Goal: Task Accomplishment & Management: Manage account settings

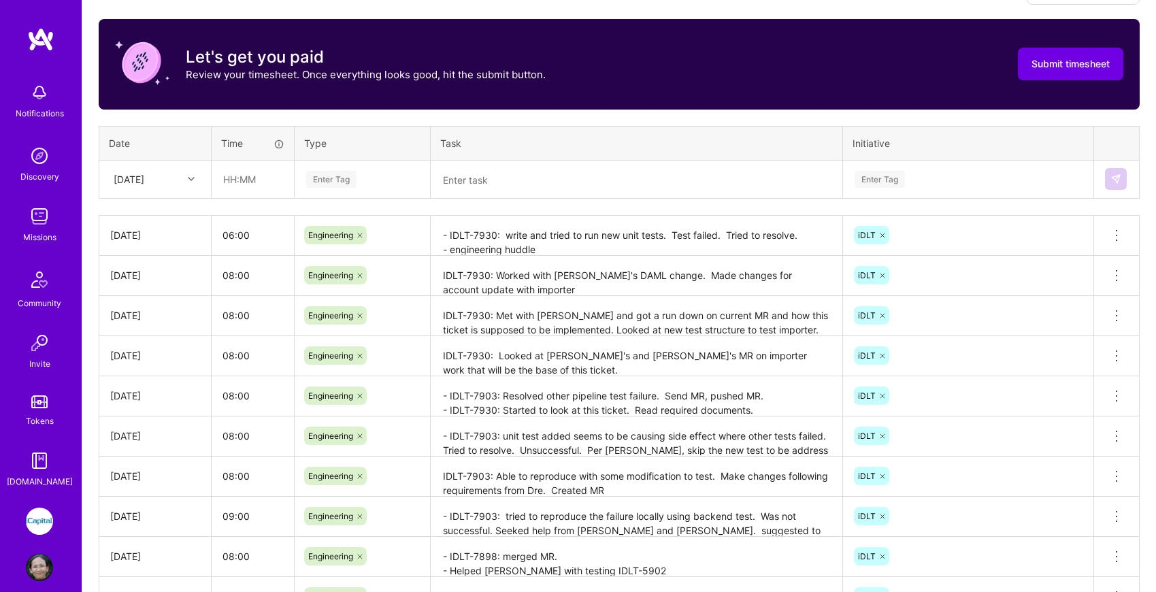
scroll to position [415, 0]
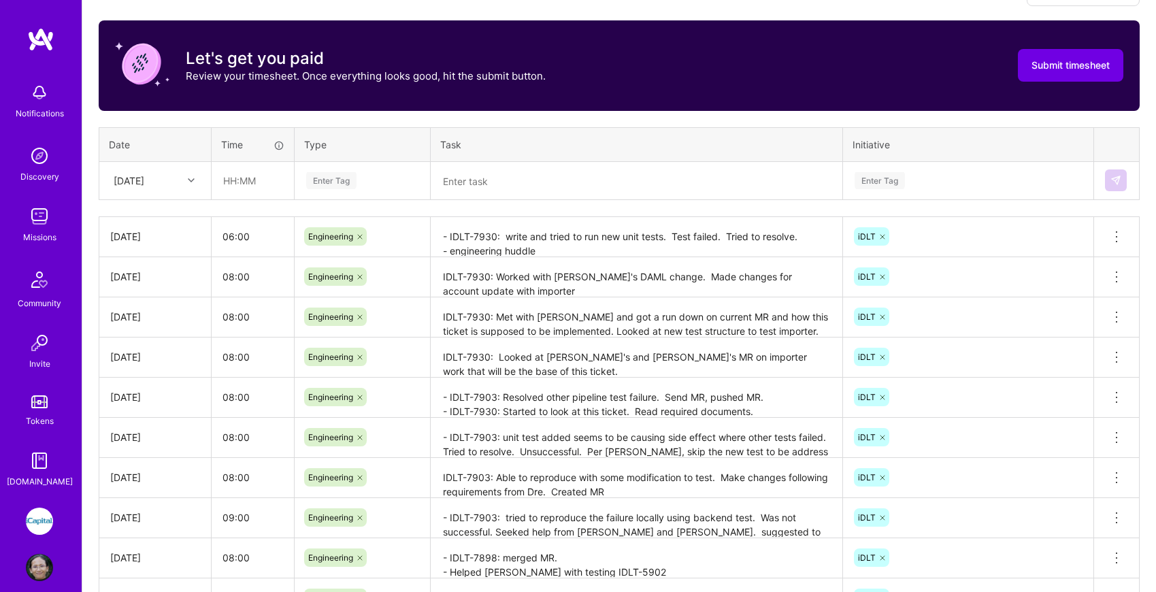
click at [792, 326] on textarea "IDLT-7930: Met with Ben and got a run down on current MR and how this ticket is…" at bounding box center [636, 317] width 409 height 37
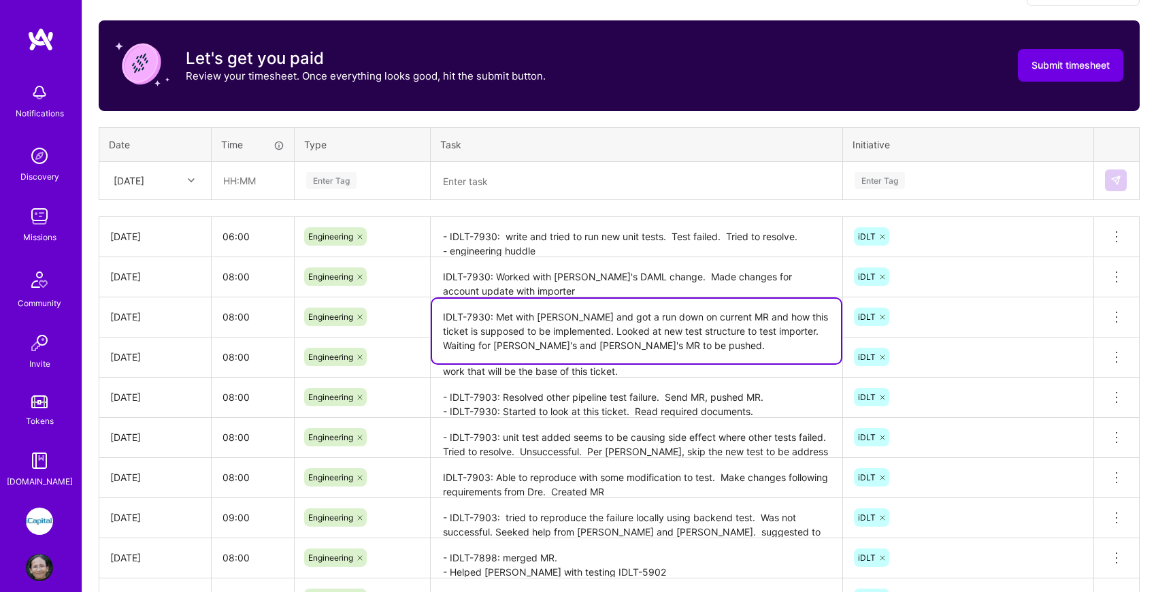
type textarea "IDLT-7930: Met with Ben and got a run down on current MR and how this ticket is…"
click at [811, 269] on textarea "IDLT-7930: Worked with Ben's DAML change. Made changes for account update with …" at bounding box center [636, 276] width 409 height 37
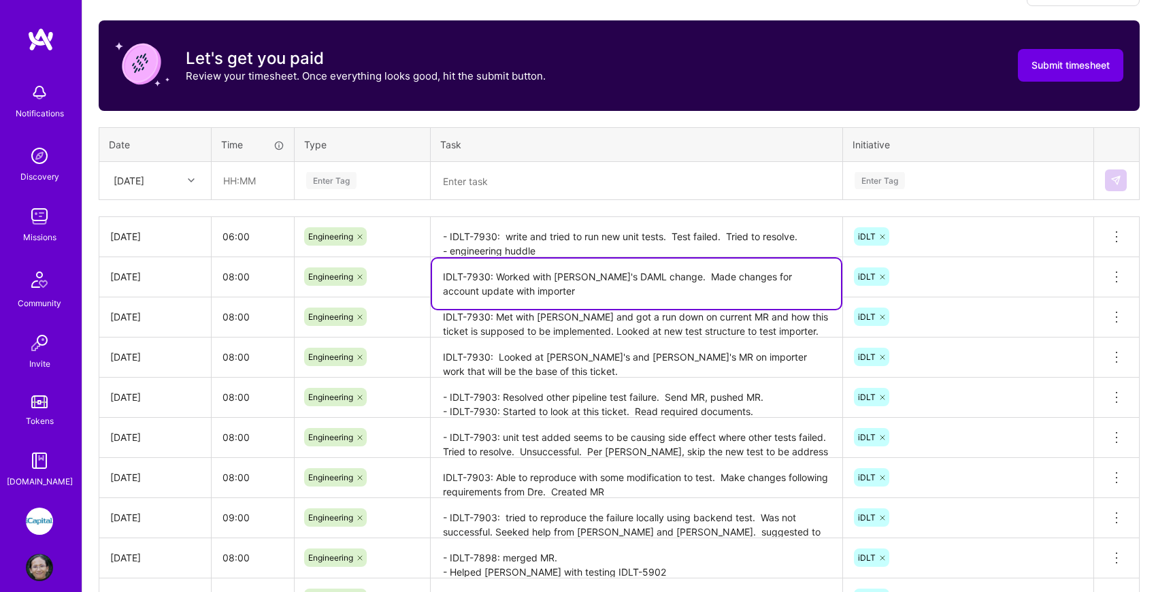
click at [642, 286] on textarea "IDLT-7930: Worked with Ben's DAML change. Made changes for account update with …" at bounding box center [636, 283] width 409 height 50
click at [513, 283] on textarea "IDLT-7930: Worked with Ben's DAML change. Made changes for account update with …" at bounding box center [636, 283] width 409 height 50
click at [495, 275] on textarea "IDLT-7930: Worked with Ben's DAML change. Made changes for account update with …" at bounding box center [636, 283] width 409 height 50
click at [475, 295] on textarea "IDLT-7930: Nick's and Ben's MR is waiting for stable version. Worked with Ben's…" at bounding box center [636, 283] width 409 height 50
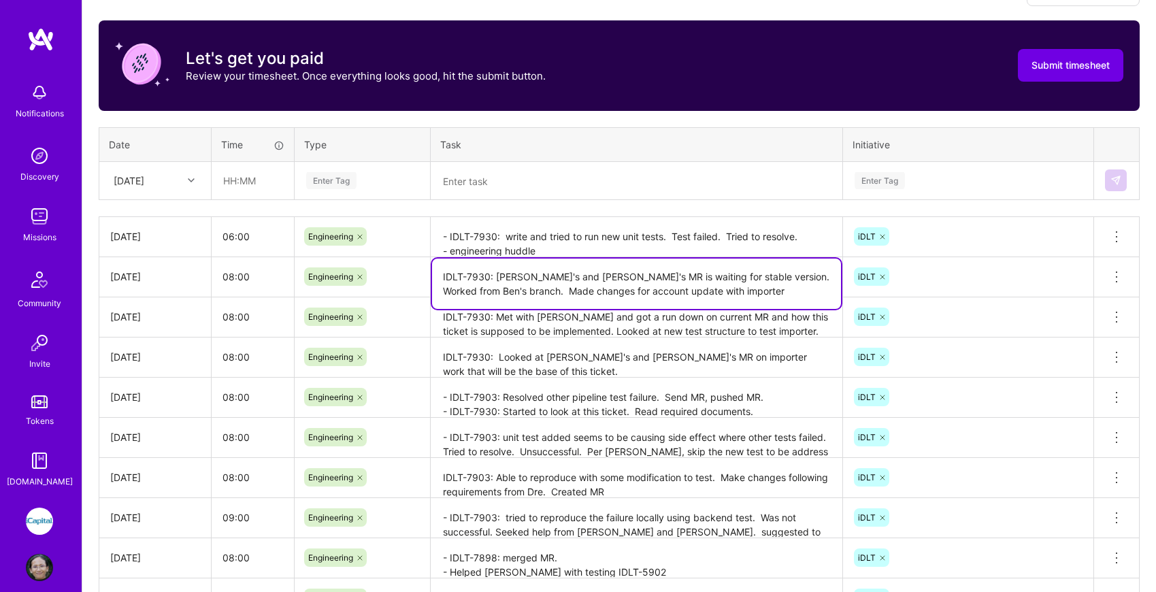
click at [721, 288] on textarea "IDLT-7930: Nick's and Ben's MR is waiting for stable version. Worked from Ben's…" at bounding box center [636, 283] width 409 height 50
click at [473, 293] on textarea "IDLT-7930: Nick's and Ben's MR is waiting for stable version. Worked from Ben's…" at bounding box center [636, 283] width 409 height 50
click at [805, 292] on textarea "IDLT-7930: Nick's and Ben's MR is waiting for stable version. Worked from Ben's…" at bounding box center [636, 283] width 409 height 50
type textarea "IDLT-7930: Nick's and Ben's MR is waiting for stable version. Worked from Ben's…"
click at [801, 230] on textarea "- IDLT-7930: write and tried to run new unit tests. Test failed. Tried to resol…" at bounding box center [636, 236] width 409 height 37
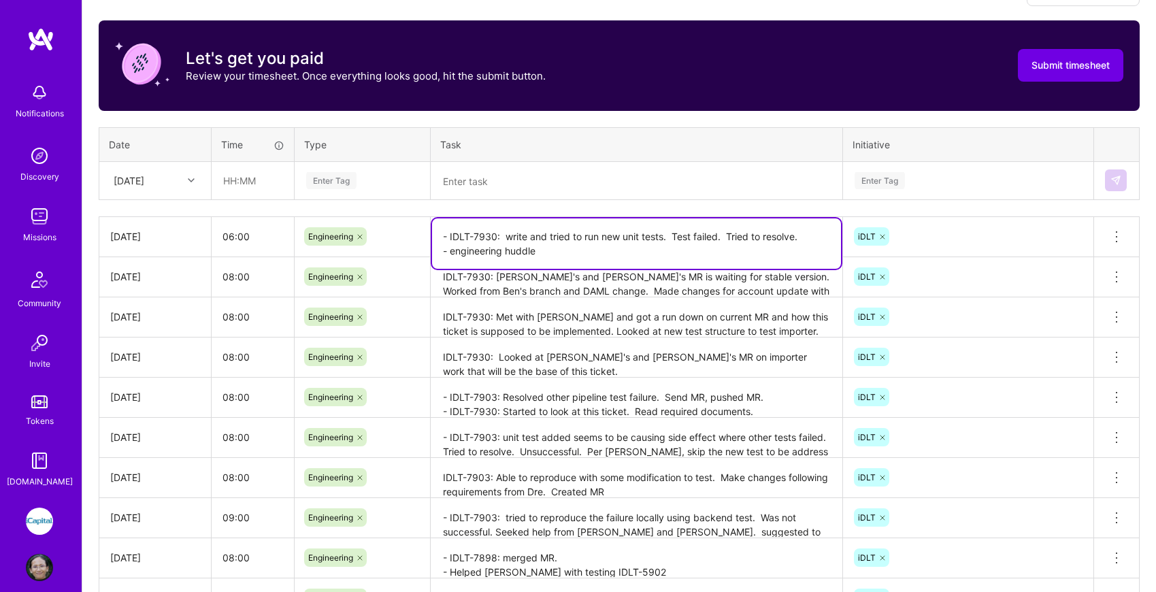
click at [767, 192] on textarea at bounding box center [636, 180] width 409 height 35
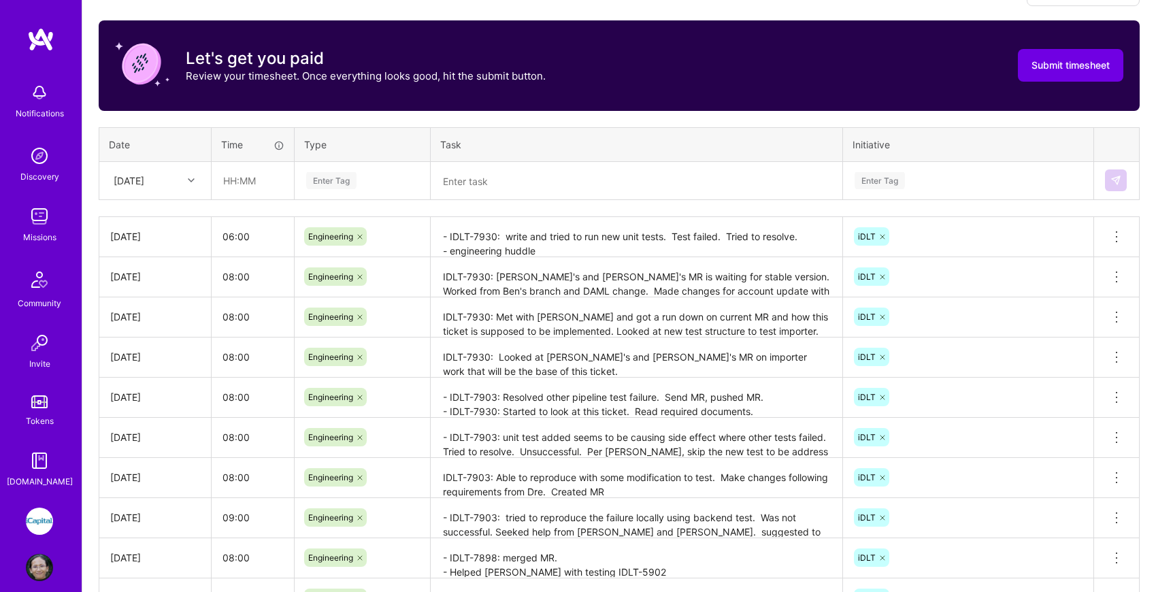
click at [758, 111] on div "Time tracking Sep 16 - Sep 30 , 2025 Timesheet Export Timesheet Let's get you p…" at bounding box center [619, 337] width 1041 height 716
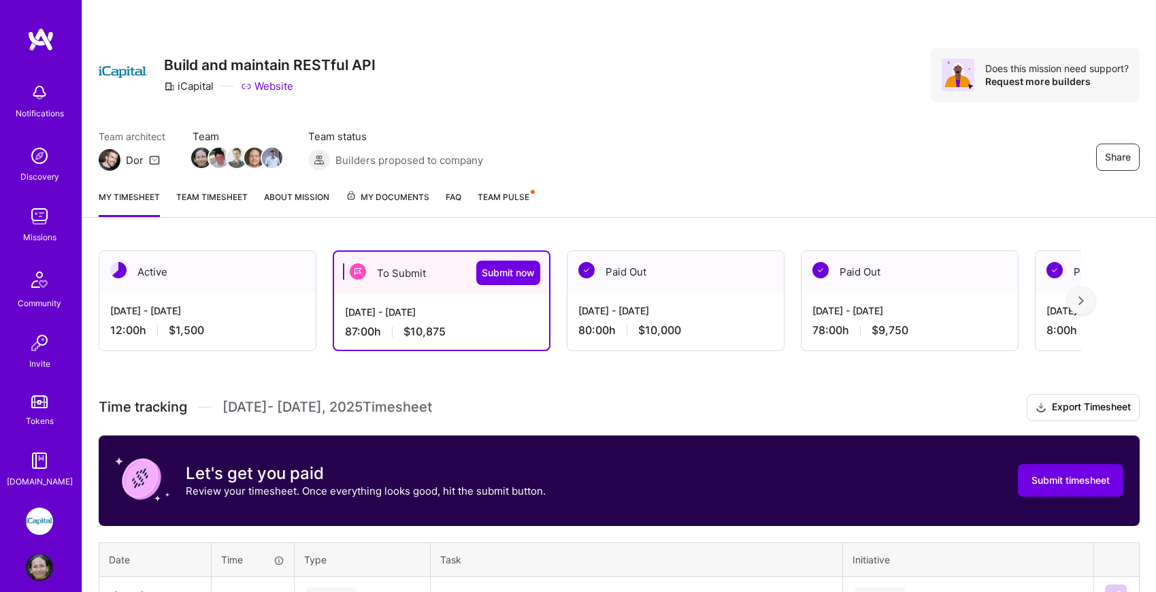
click at [198, 290] on div "Active" at bounding box center [207, 271] width 216 height 41
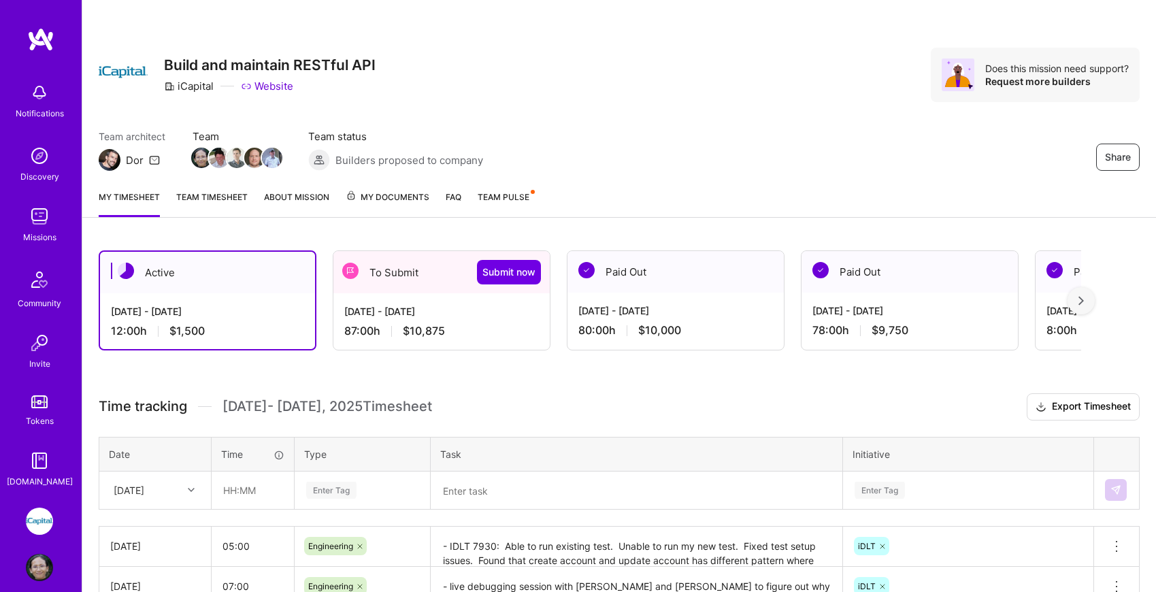
scroll to position [118, 0]
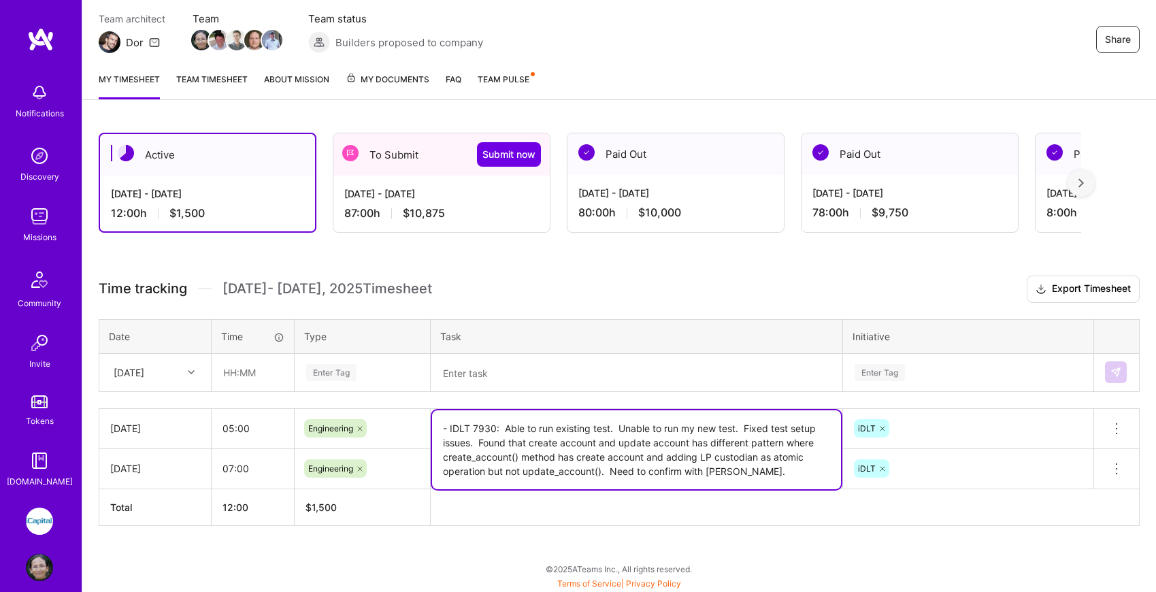
click at [818, 442] on textarea "- IDLT 7930: Able to run existing test. Unable to run my new test. Fixed test s…" at bounding box center [636, 449] width 409 height 79
click at [786, 469] on textarea "- IDLT 7930: Able to run existing test. Unable to run my new test. Fixed test s…" at bounding box center [636, 449] width 409 height 79
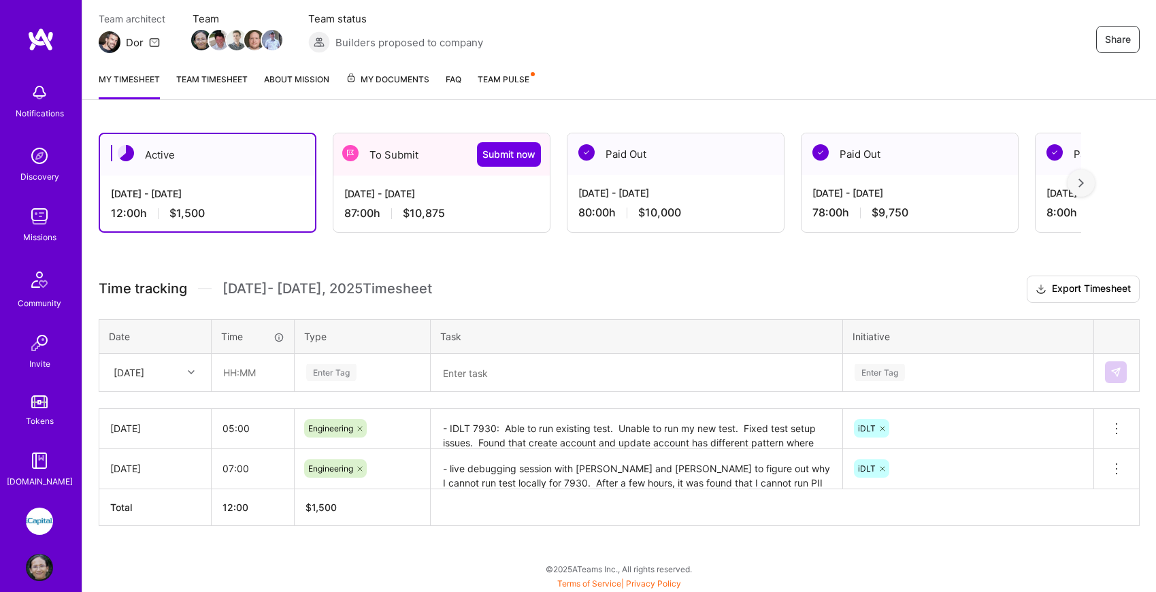
click at [661, 277] on h3 "Time tracking Oct 1 - Oct 15 , 2025 Timesheet Export Timesheet" at bounding box center [619, 288] width 1041 height 27
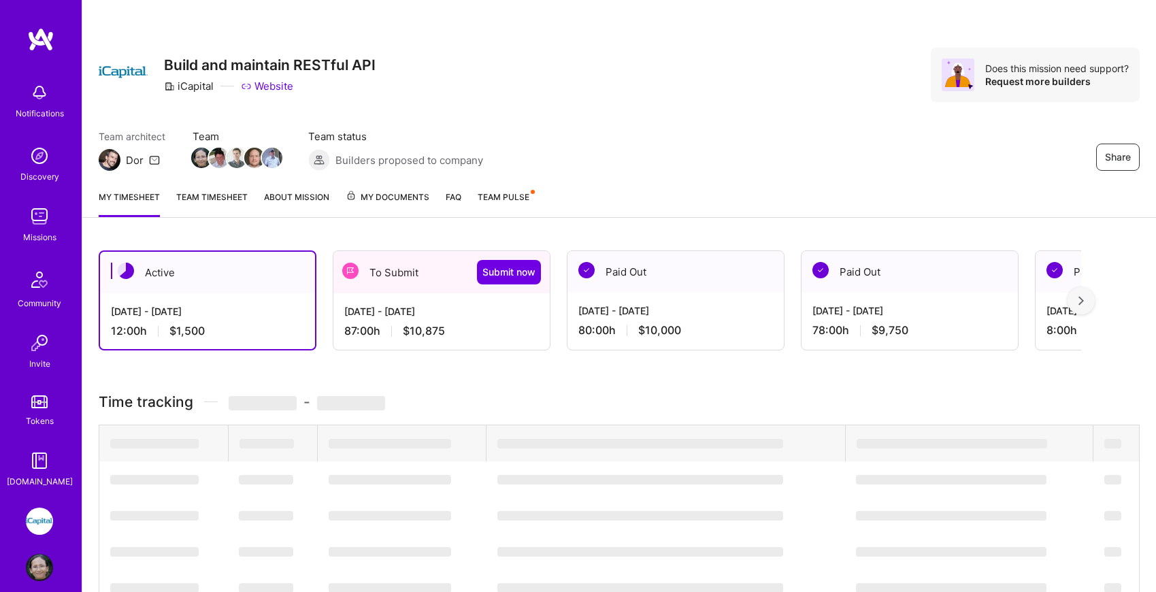
scroll to position [118, 0]
